Goal: Information Seeking & Learning: Learn about a topic

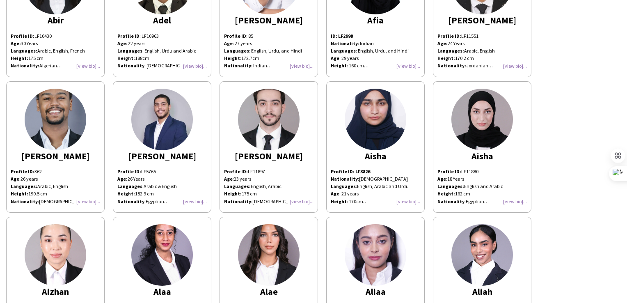
scroll to position [369, 0]
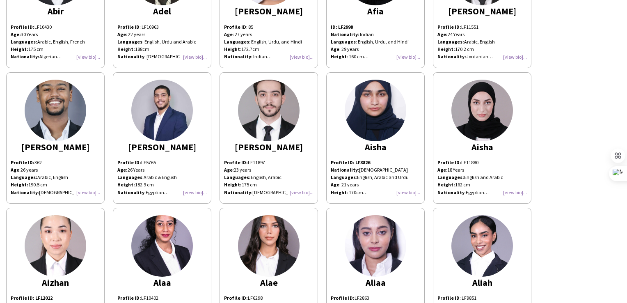
click at [409, 191] on div "Profile ID: LF3826 Nationality : Pakistani Languages : English, Arabic and Urdu…" at bounding box center [375, 177] width 89 height 37
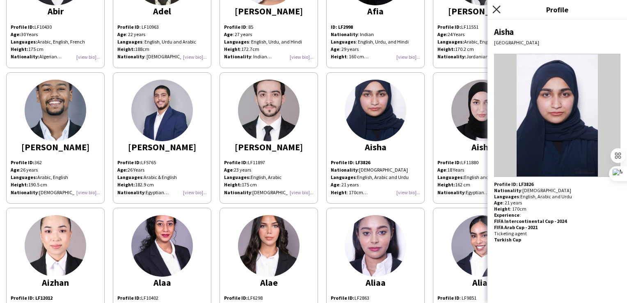
click at [495, 7] on icon at bounding box center [496, 9] width 8 height 8
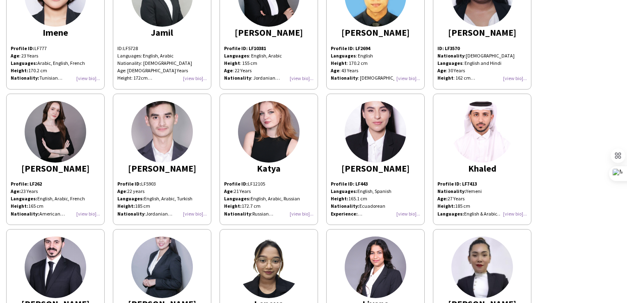
scroll to position [1321, 0]
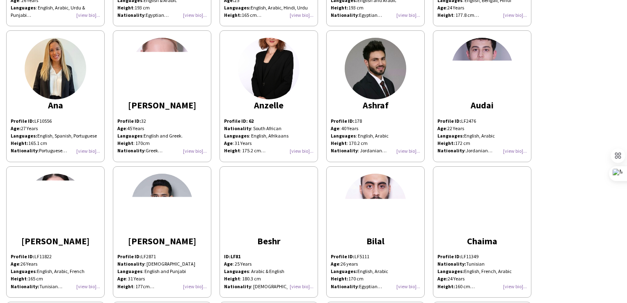
scroll to position [821, 0]
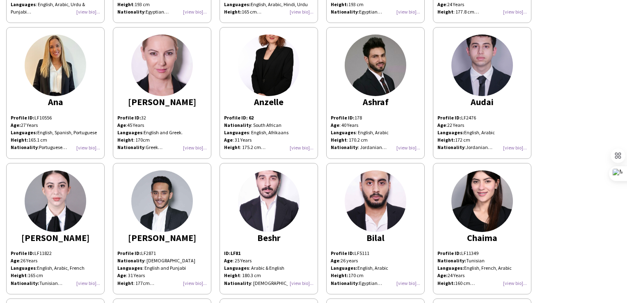
click at [90, 282] on div "Profile ID: LF11822 Age : [DEMOGRAPHIC_DATA] Years Languages : English, Arabic,…" at bounding box center [55, 268] width 89 height 37
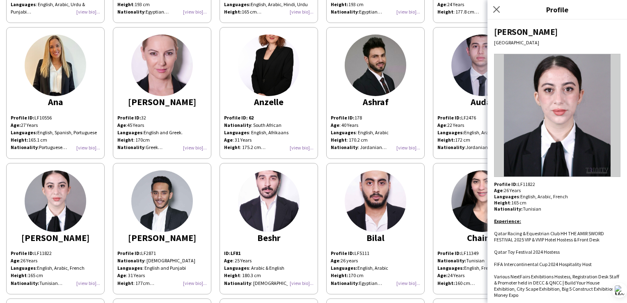
drag, startPoint x: 619, startPoint y: 176, endPoint x: 628, endPoint y: 290, distance: 113.7
click at [627, 290] on div "Ctrl+M" at bounding box center [607, 290] width 39 height 15
click at [493, 10] on icon "Close pop-in" at bounding box center [496, 9] width 7 height 7
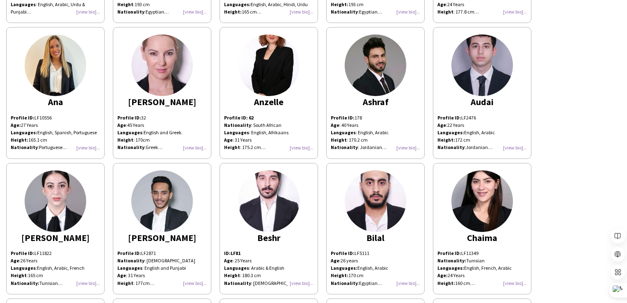
click at [510, 282] on div "Profile ID: LF11349 Nationality: Tunisian Languages: English, French, Arabic Ag…" at bounding box center [481, 268] width 89 height 37
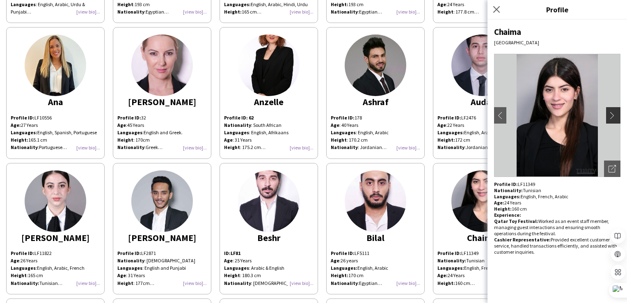
click at [615, 114] on app-icon "chevron-right" at bounding box center [614, 115] width 11 height 7
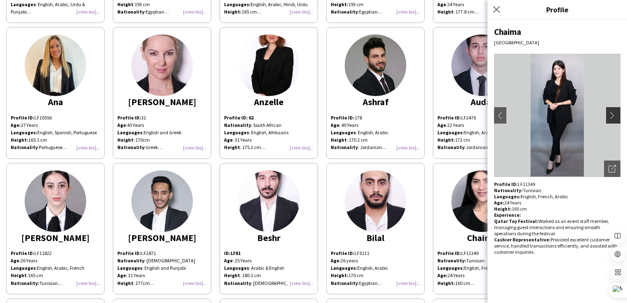
click at [613, 116] on app-icon "chevron-right" at bounding box center [614, 115] width 11 height 7
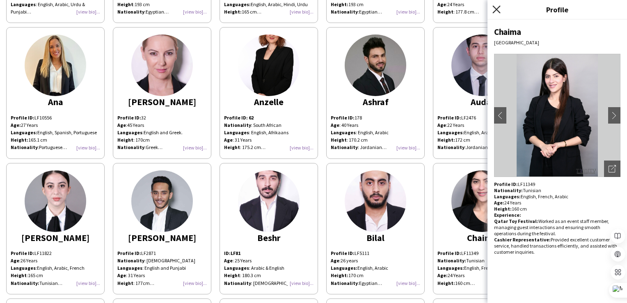
click at [496, 9] on icon "Close pop-in" at bounding box center [496, 9] width 8 height 8
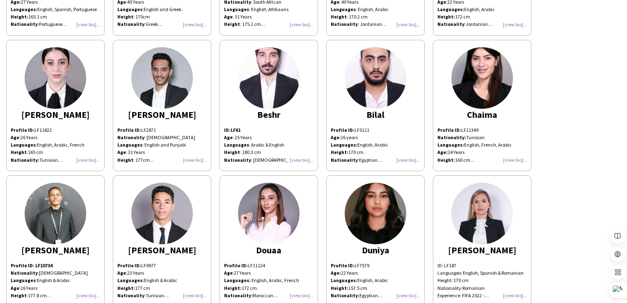
scroll to position [1026, 0]
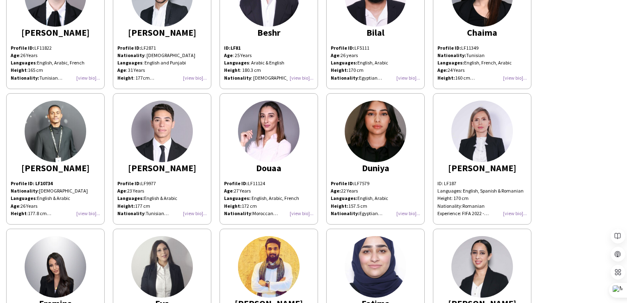
click at [197, 212] on div "Profile ID: LF9977 Age : [DEMOGRAPHIC_DATA] Years Languages: English & Arabic H…" at bounding box center [161, 198] width 89 height 37
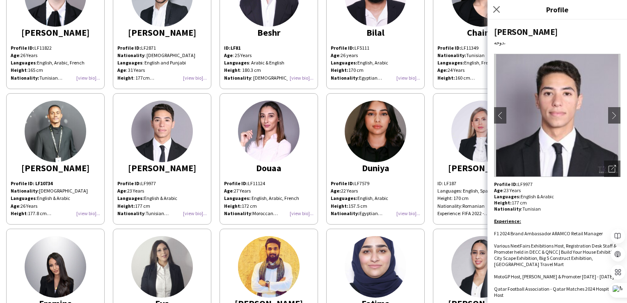
click at [605, 14] on h3 "Profile" at bounding box center [558, 9] width 140 height 11
click at [497, 9] on icon at bounding box center [496, 9] width 8 height 8
